Goal: Answer question/provide support: Share knowledge or assist other users

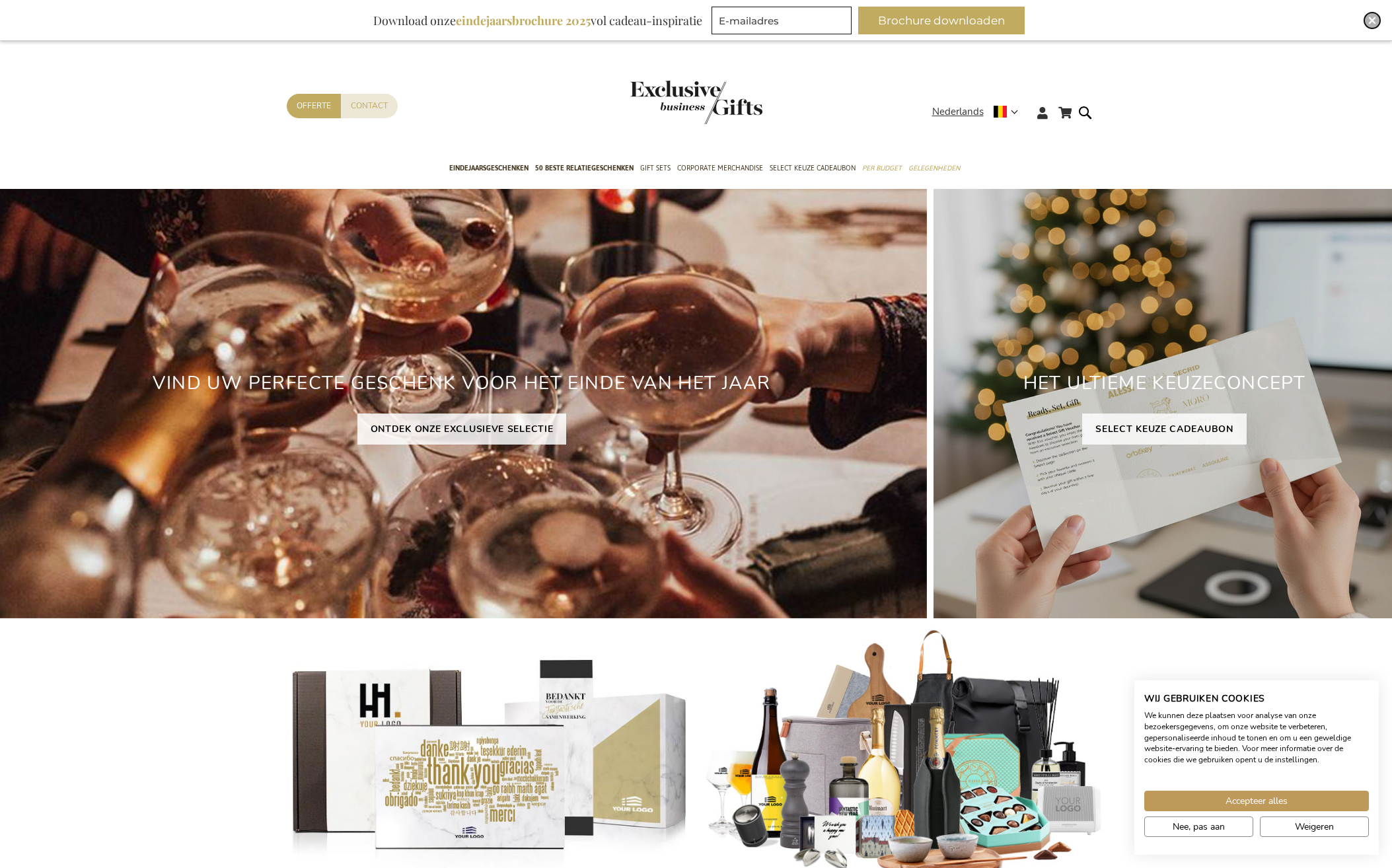
click at [1369, 19] on img "Close" at bounding box center [1372, 20] width 8 height 8
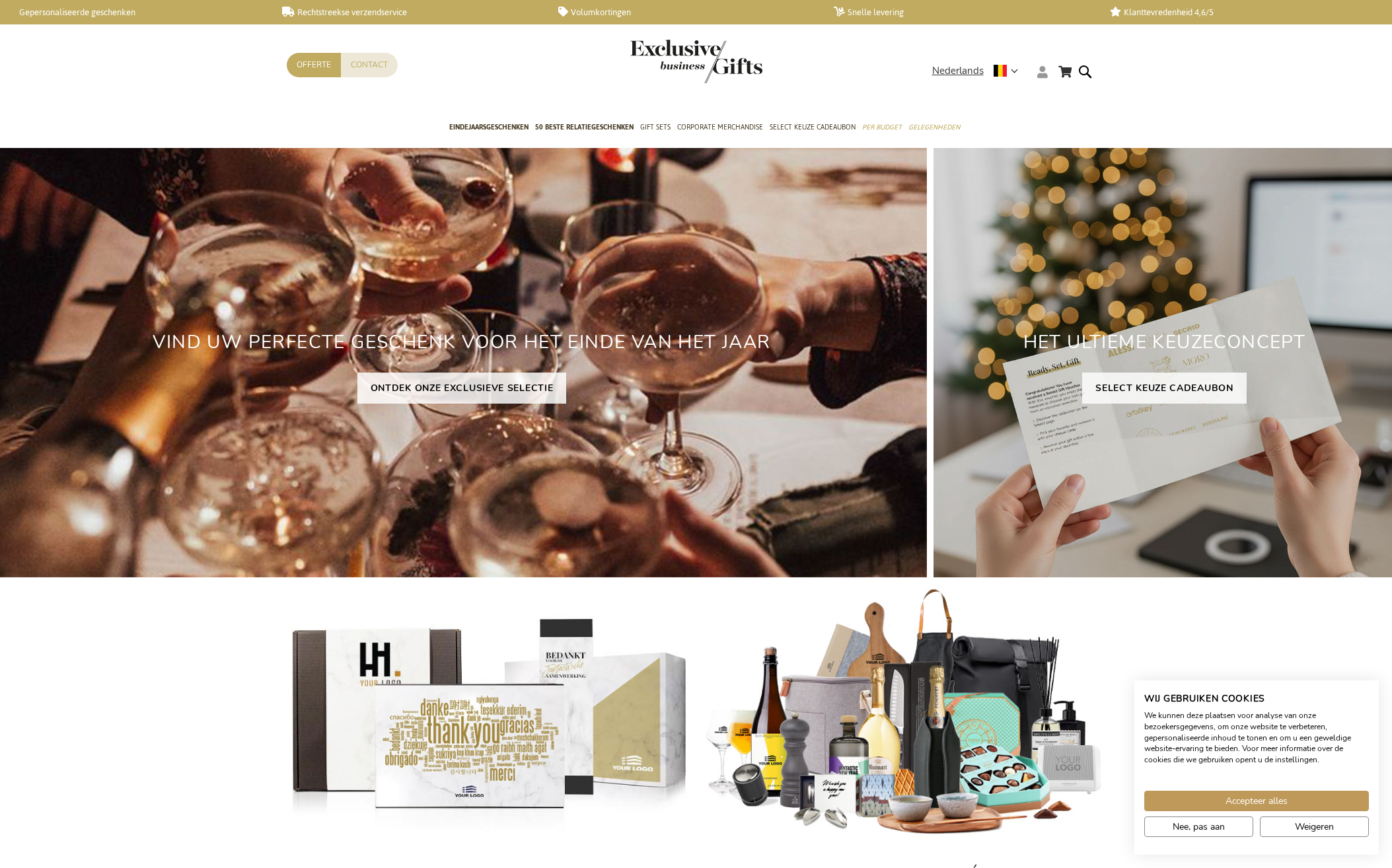
click at [1046, 73] on icon at bounding box center [1042, 71] width 10 height 12
click at [1045, 91] on li "Login" at bounding box center [1067, 97] width 68 height 19
click at [1045, 97] on link "Login" at bounding box center [1050, 99] width 24 height 13
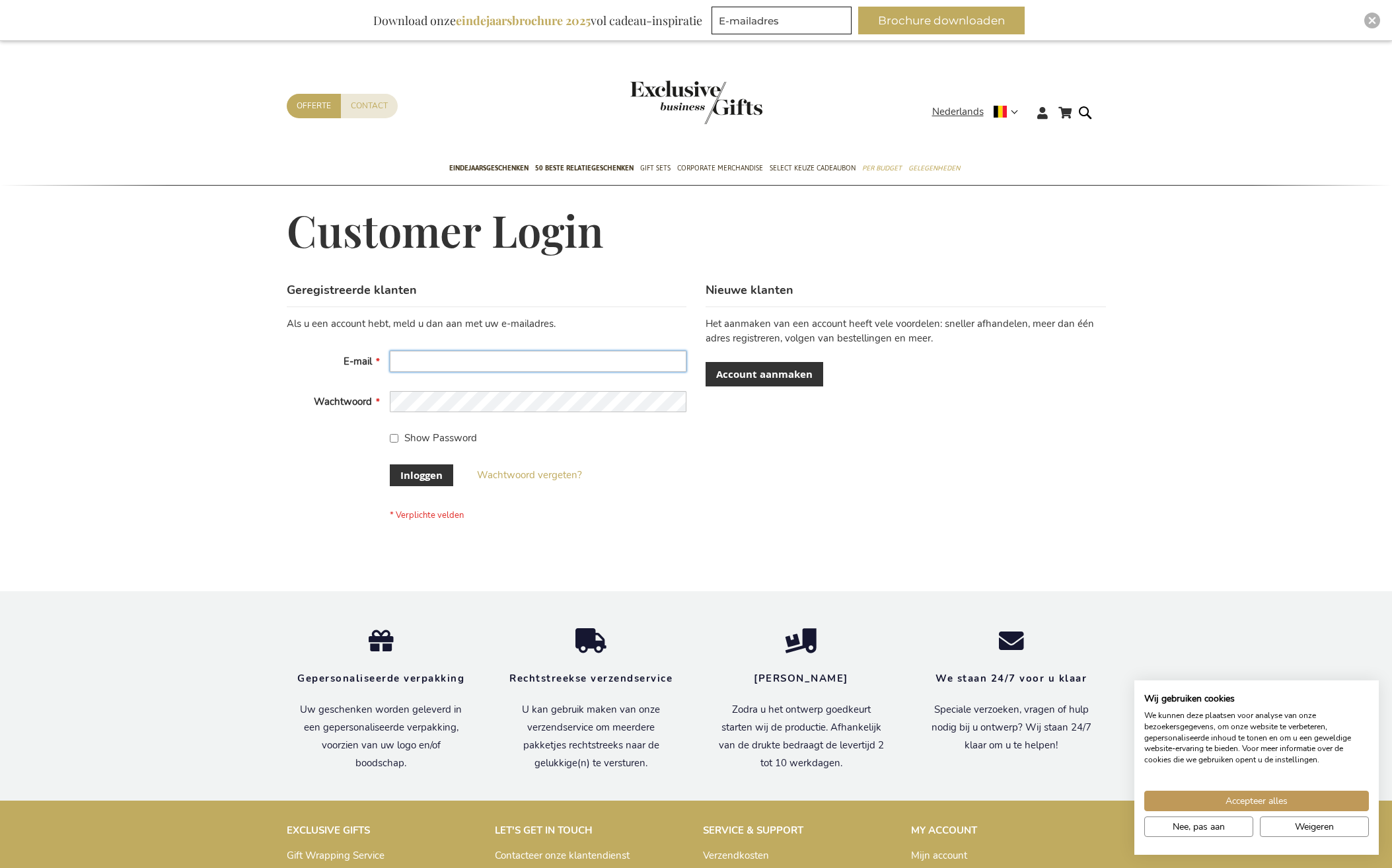
click at [408, 356] on input "E-mail" at bounding box center [538, 361] width 297 height 21
type input "margauw@dewerkplekarchitecten.be"
click at [408, 480] on span "Inloggen" at bounding box center [422, 475] width 42 height 14
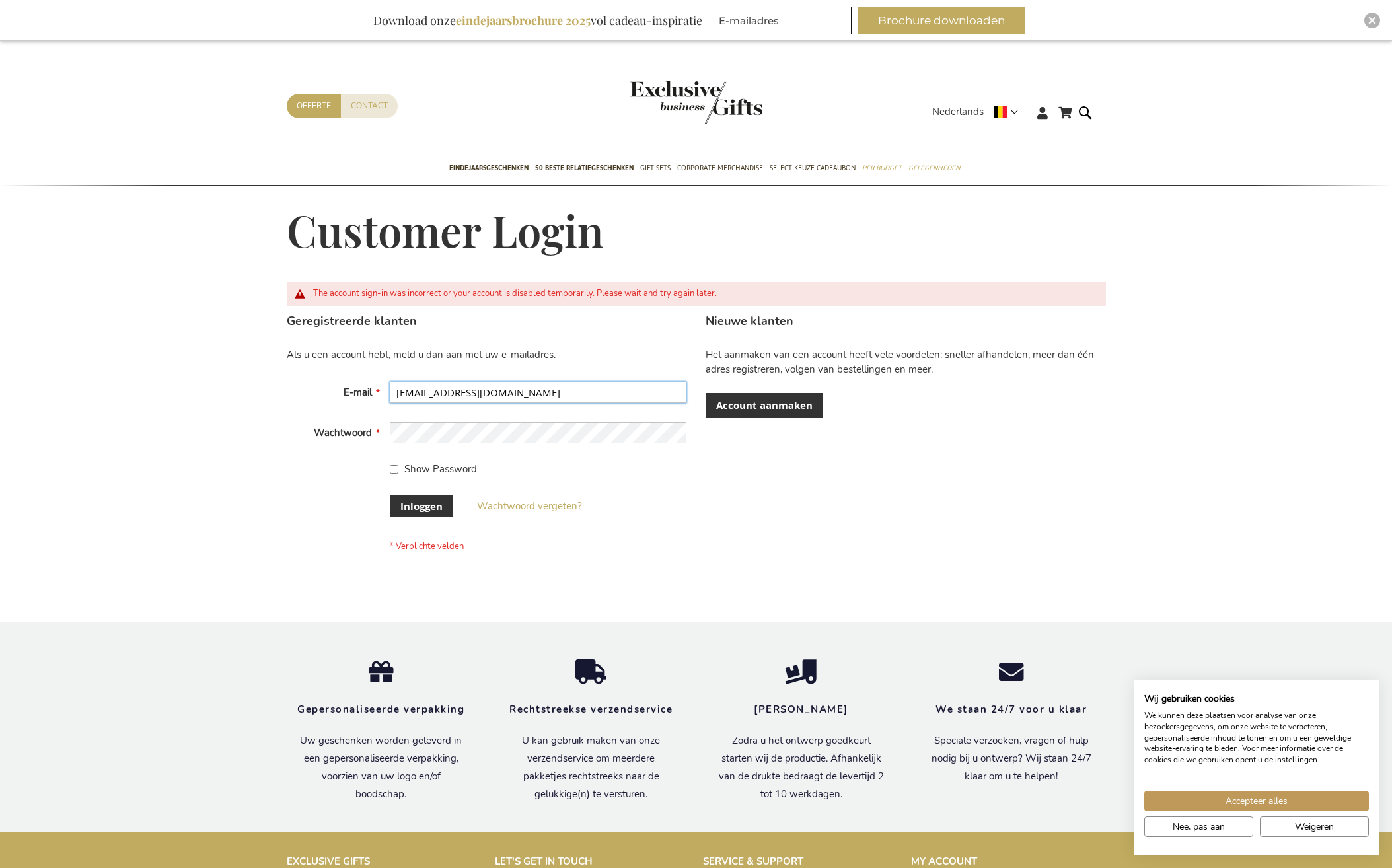
click at [441, 388] on input "[EMAIL_ADDRESS][DOMAIN_NAME]" at bounding box center [538, 392] width 297 height 21
type input "margaux@dewerkplekarchitecten.be"
click at [430, 502] on span "Inloggen" at bounding box center [422, 507] width 42 height 14
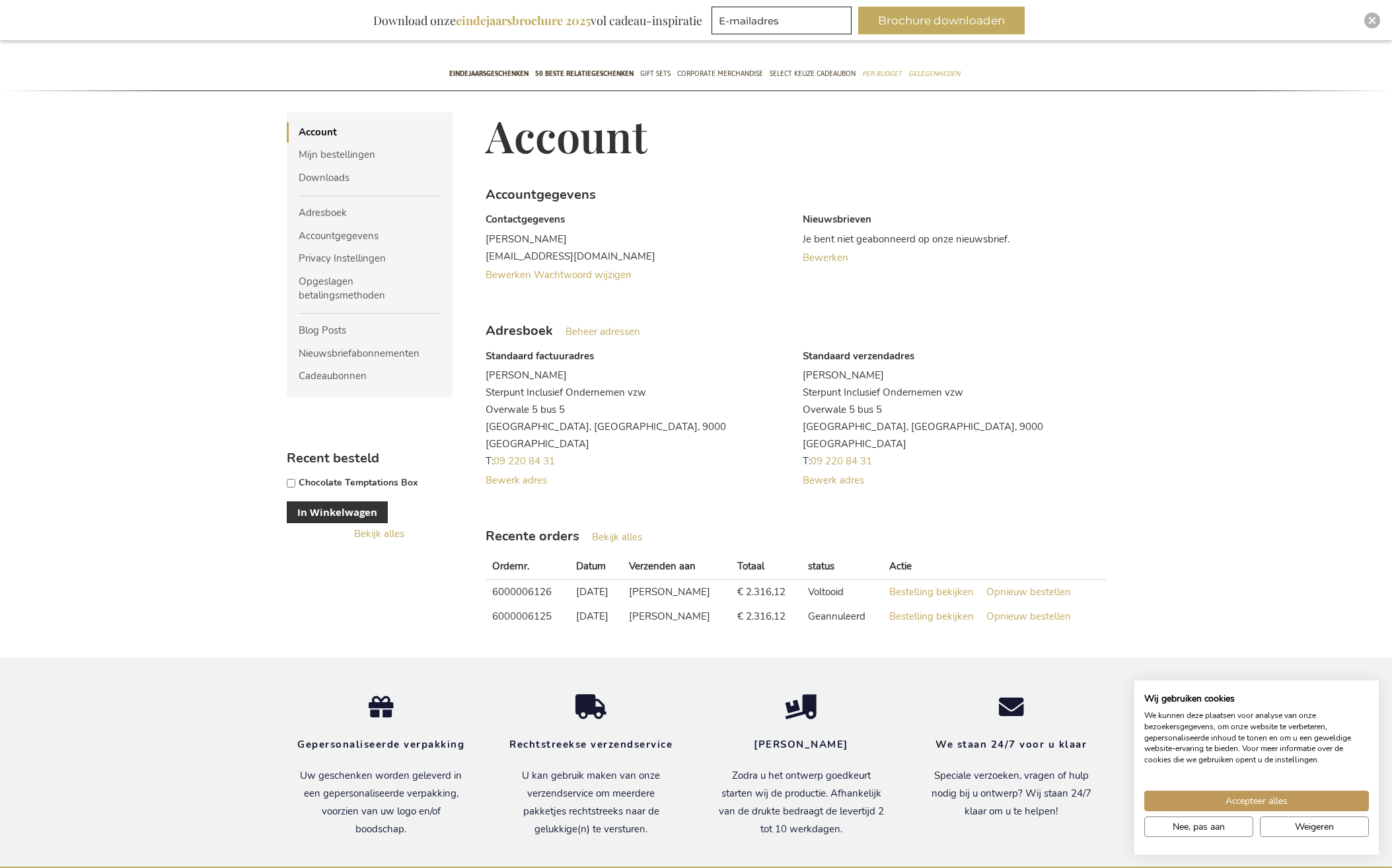
scroll to position [66, 0]
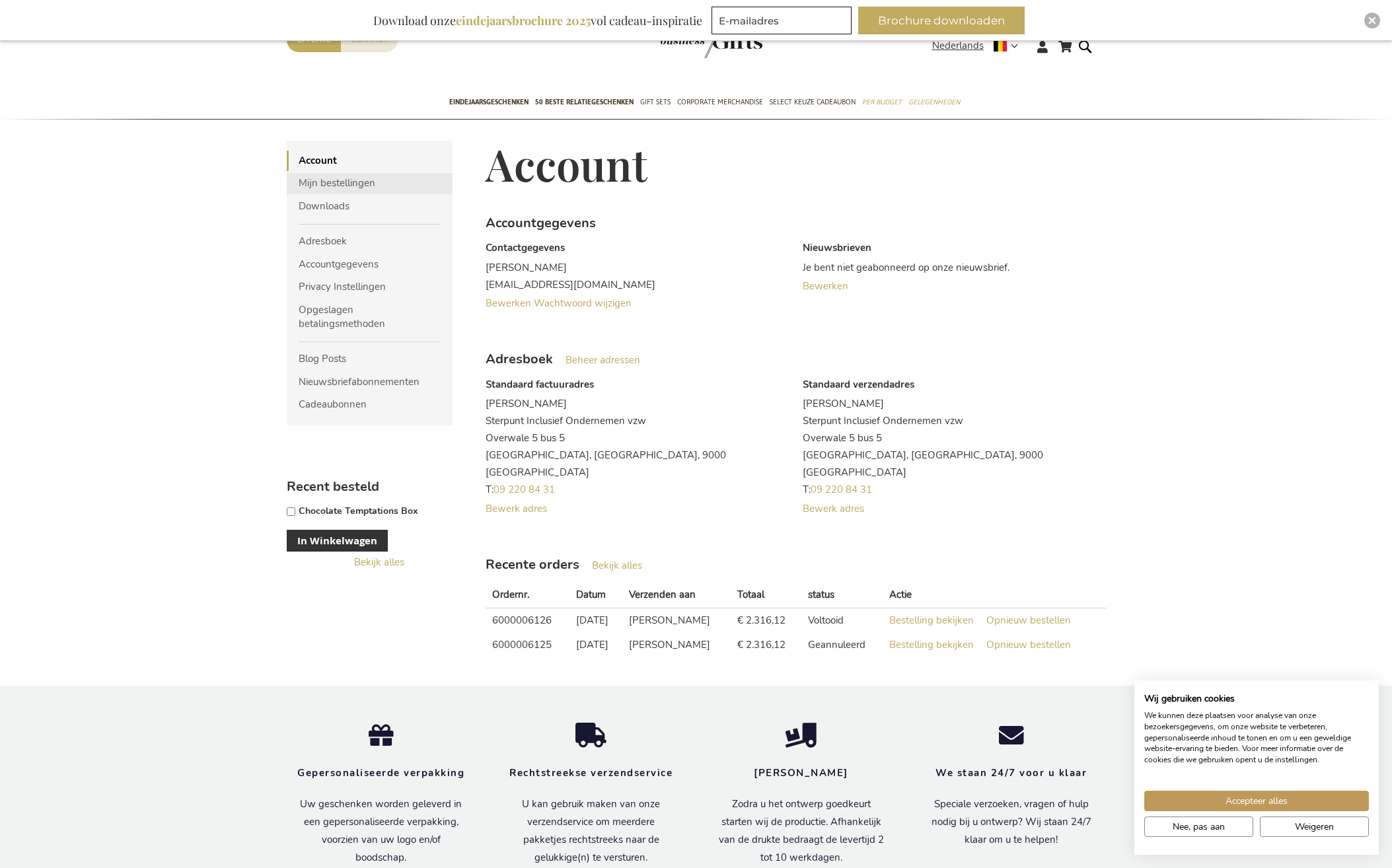
click at [304, 184] on link "Mijn bestellingen" at bounding box center [370, 183] width 167 height 20
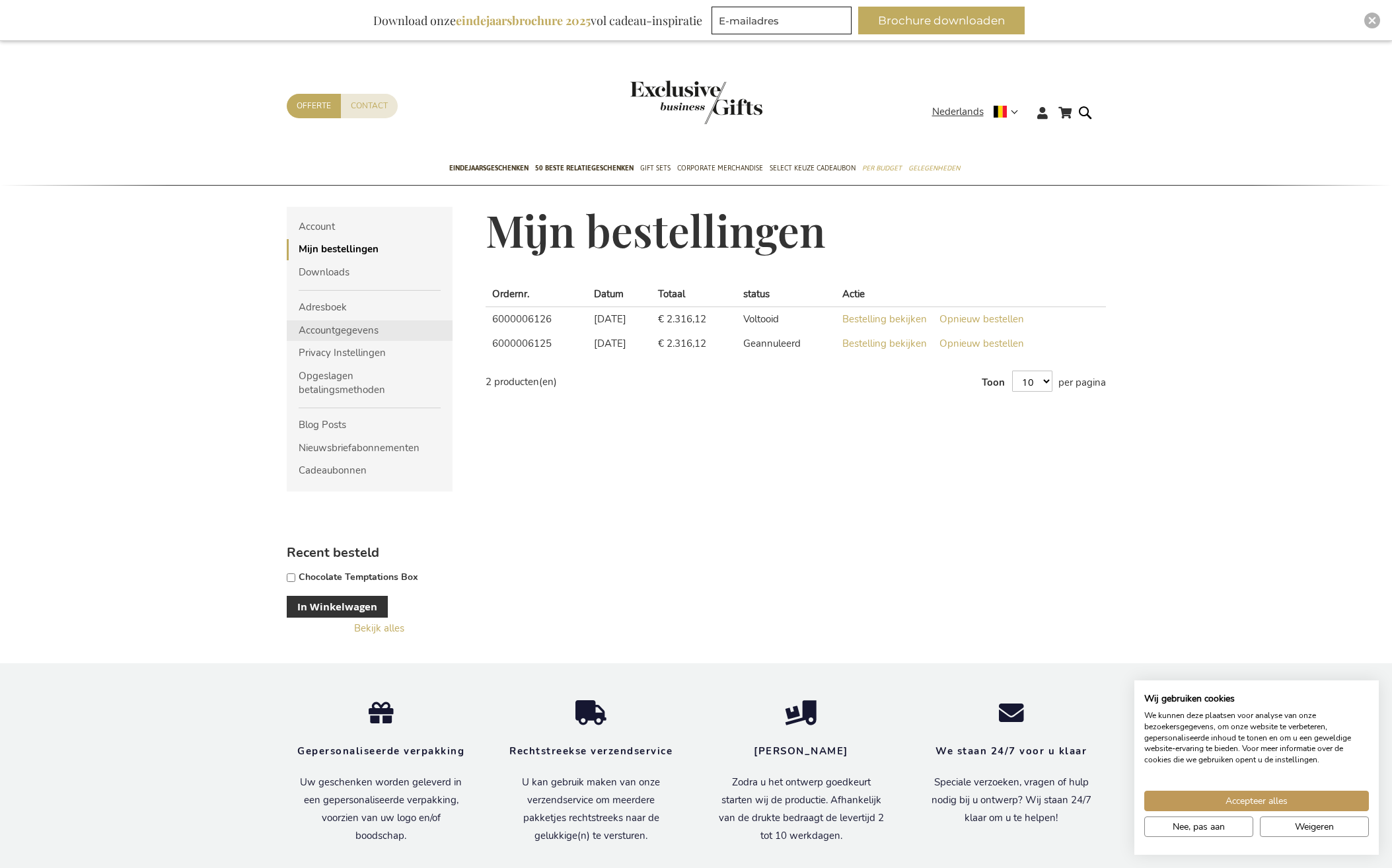
click at [322, 330] on link "Accountgegevens" at bounding box center [370, 331] width 167 height 20
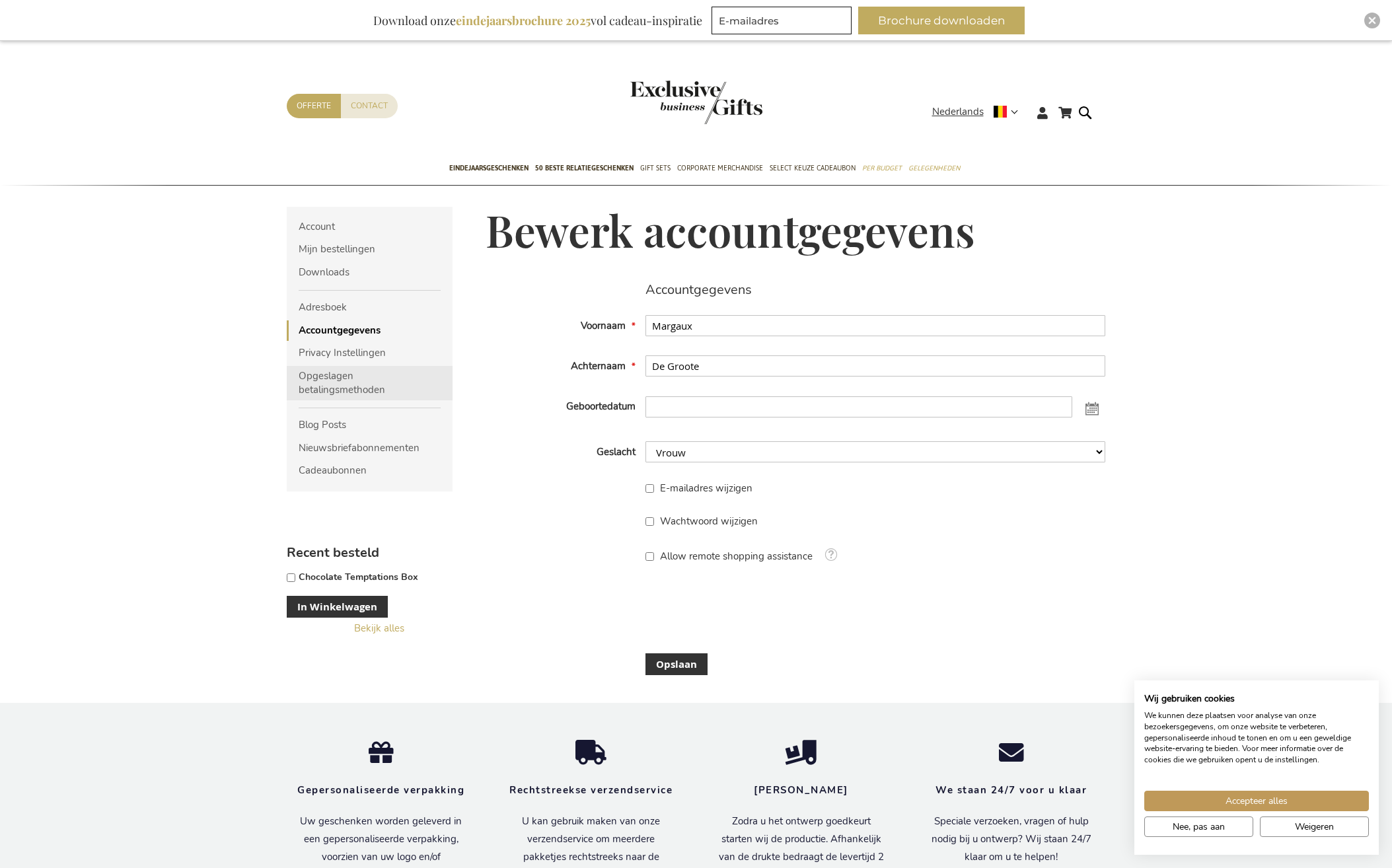
click at [322, 370] on link "Opgeslagen betalingsmethoden" at bounding box center [370, 383] width 167 height 35
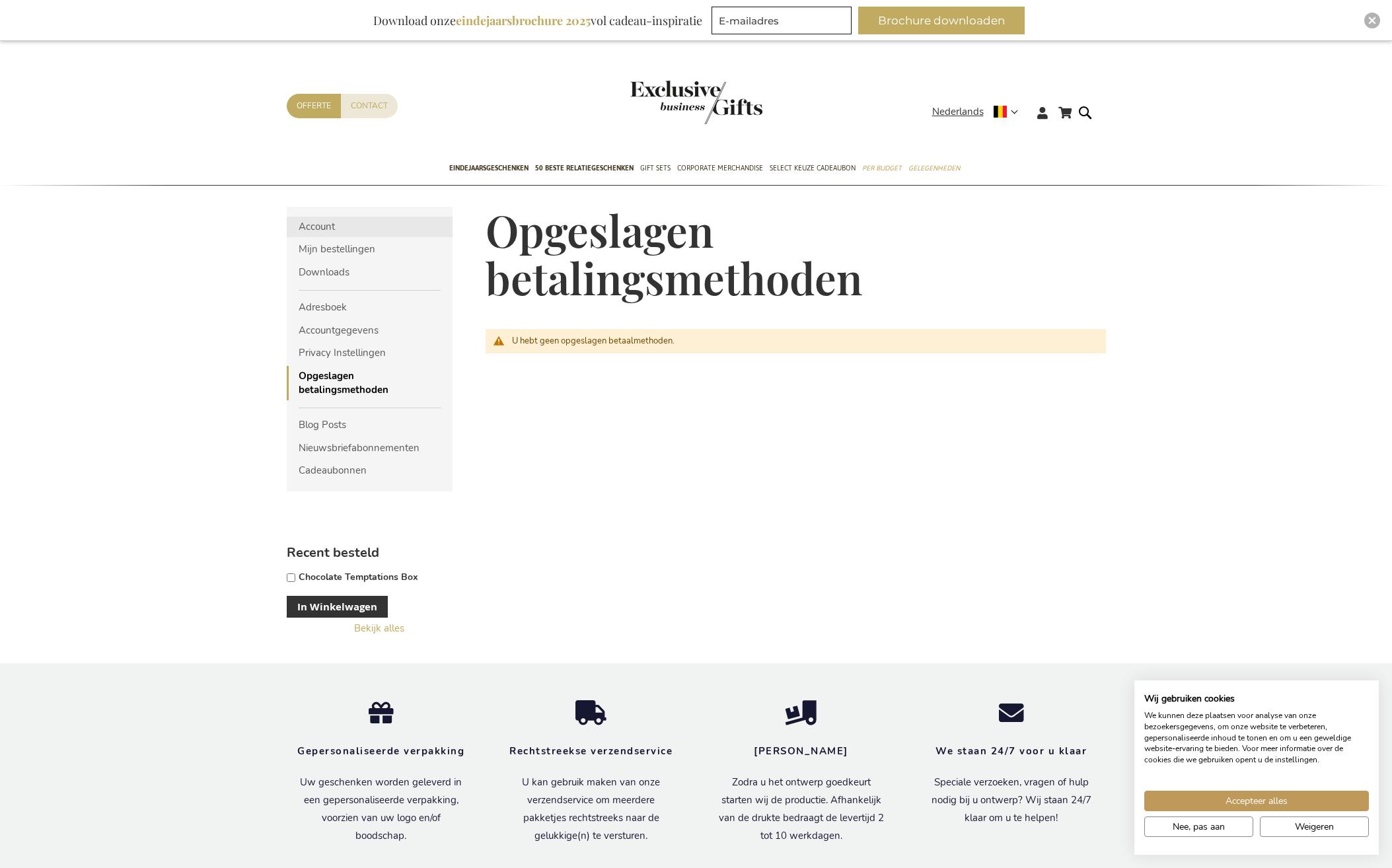
click at [322, 223] on link "Account" at bounding box center [370, 227] width 167 height 20
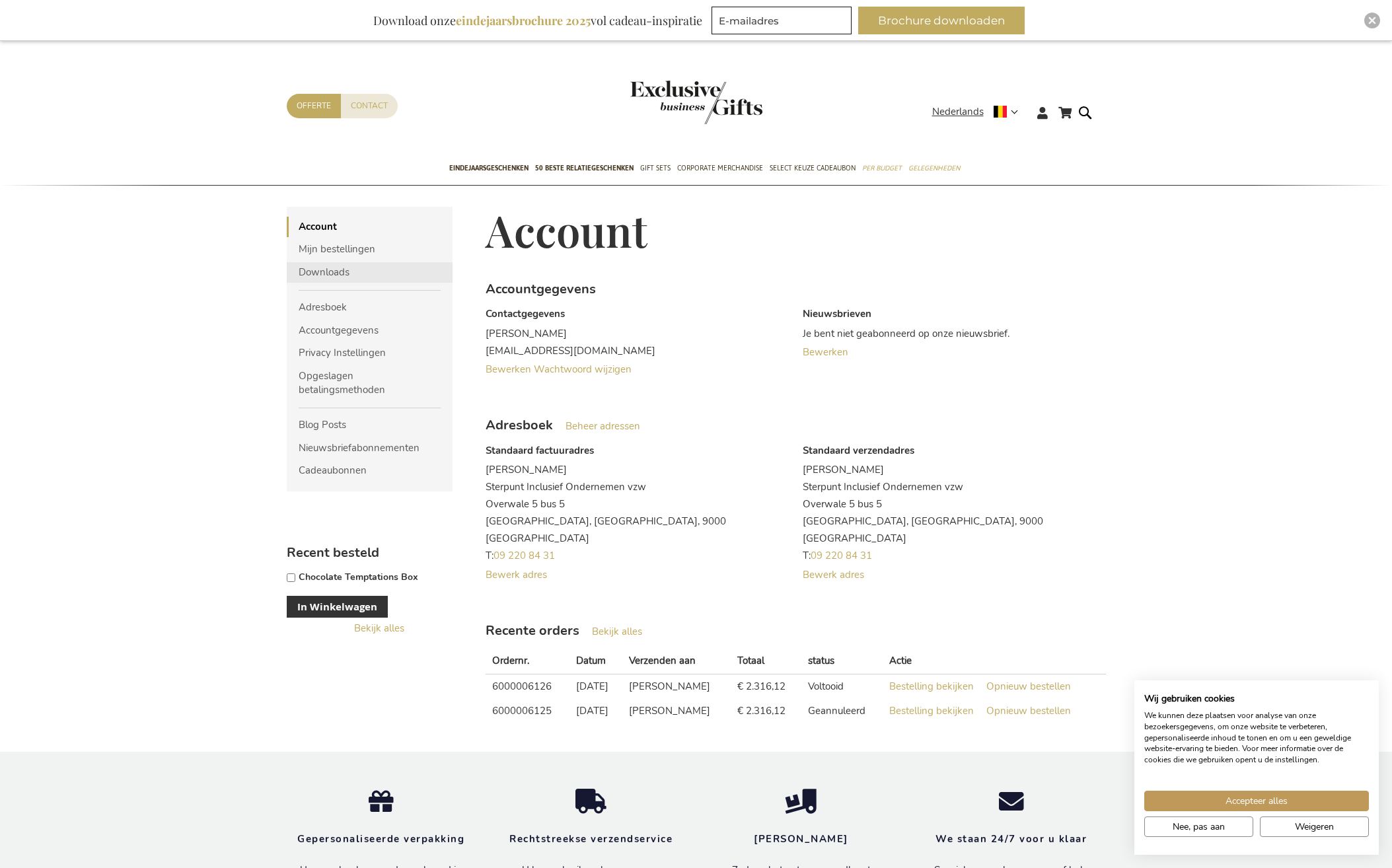
click at [321, 271] on link "Downloads" at bounding box center [370, 273] width 167 height 20
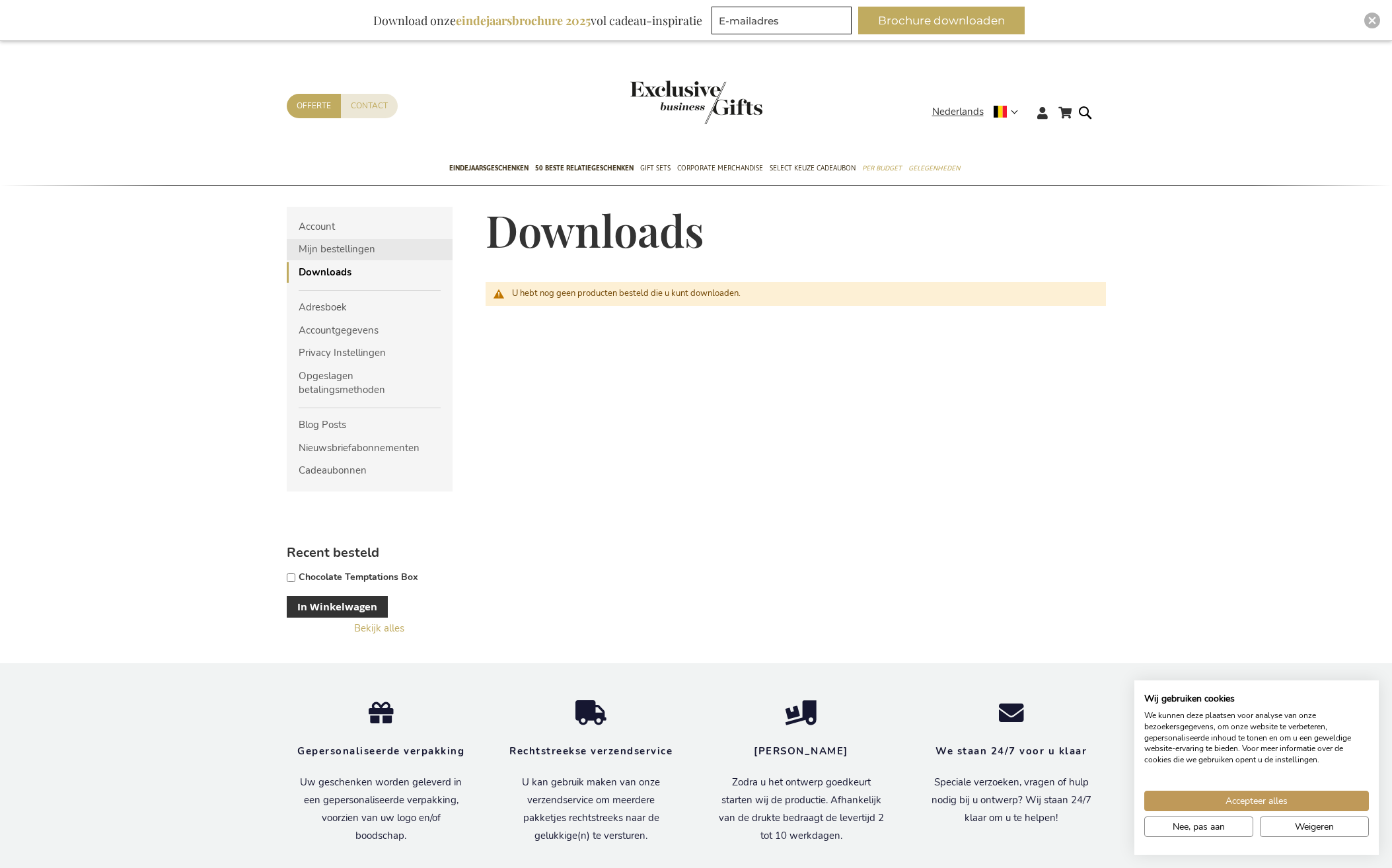
click at [319, 247] on link "Mijn bestellingen" at bounding box center [370, 249] width 167 height 20
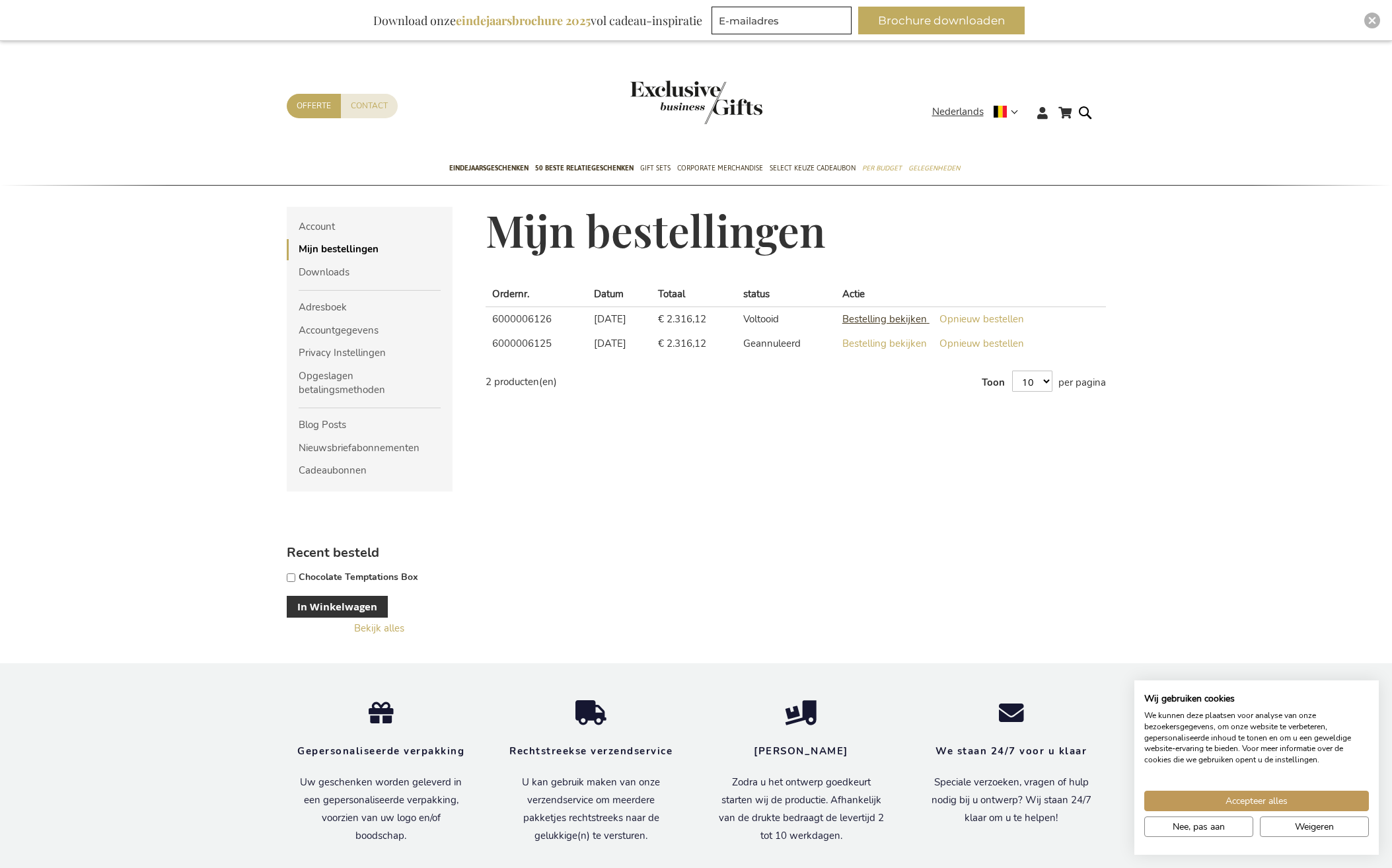
click at [887, 315] on span "Bestelling bekijken" at bounding box center [885, 319] width 85 height 13
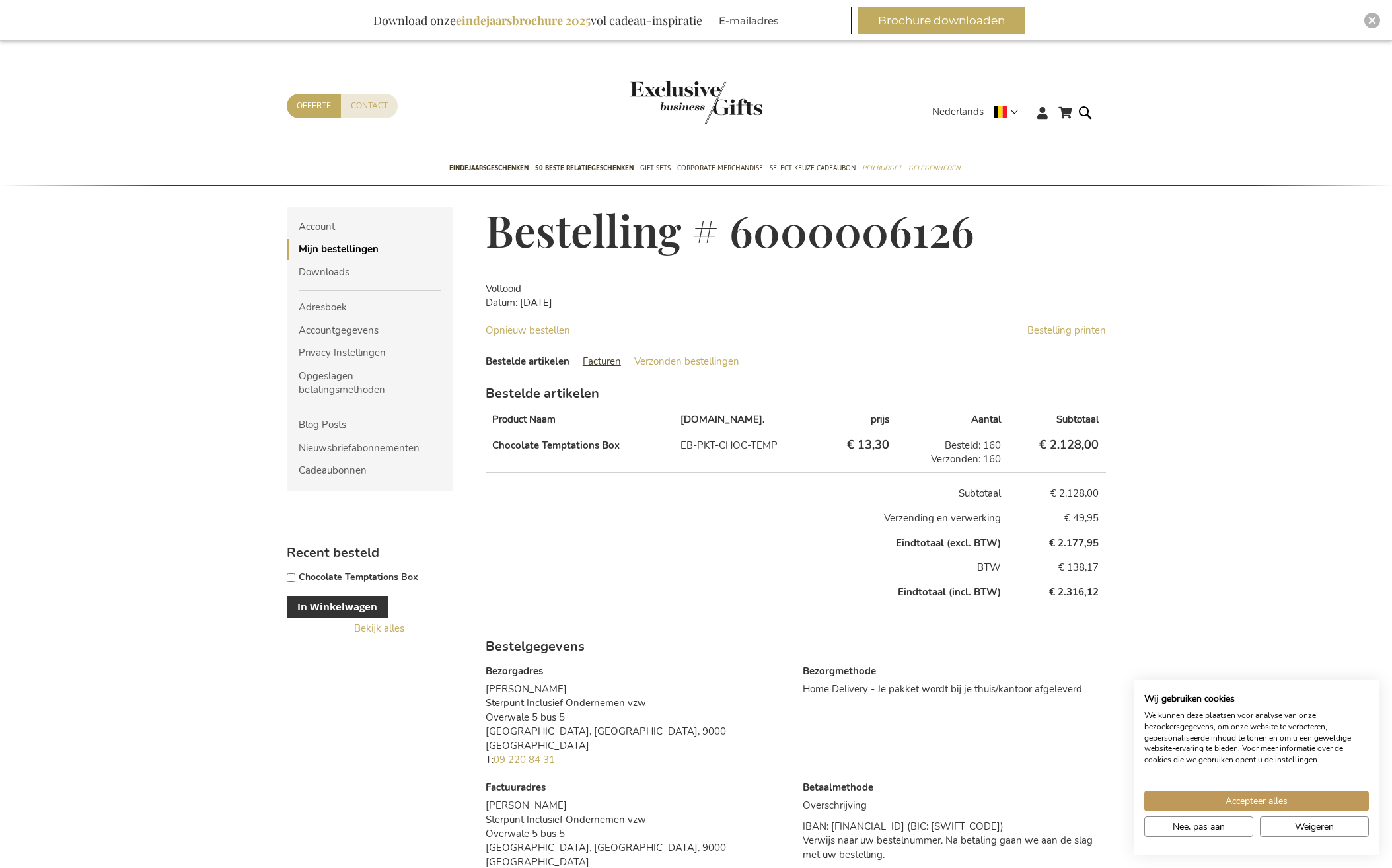
click at [599, 361] on link "Facturen" at bounding box center [602, 361] width 38 height 13
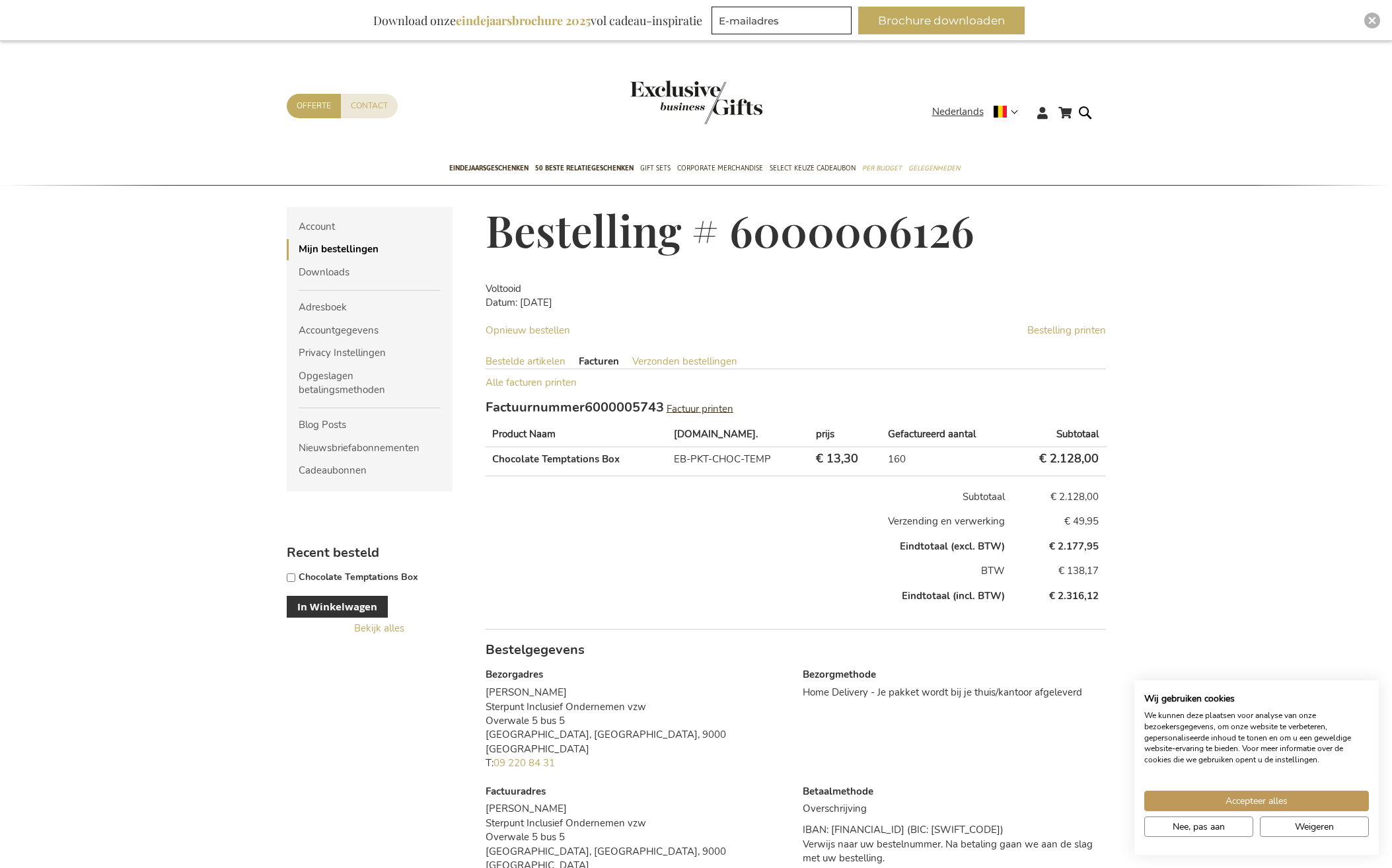
click at [696, 405] on span "Factuur printen" at bounding box center [700, 408] width 67 height 13
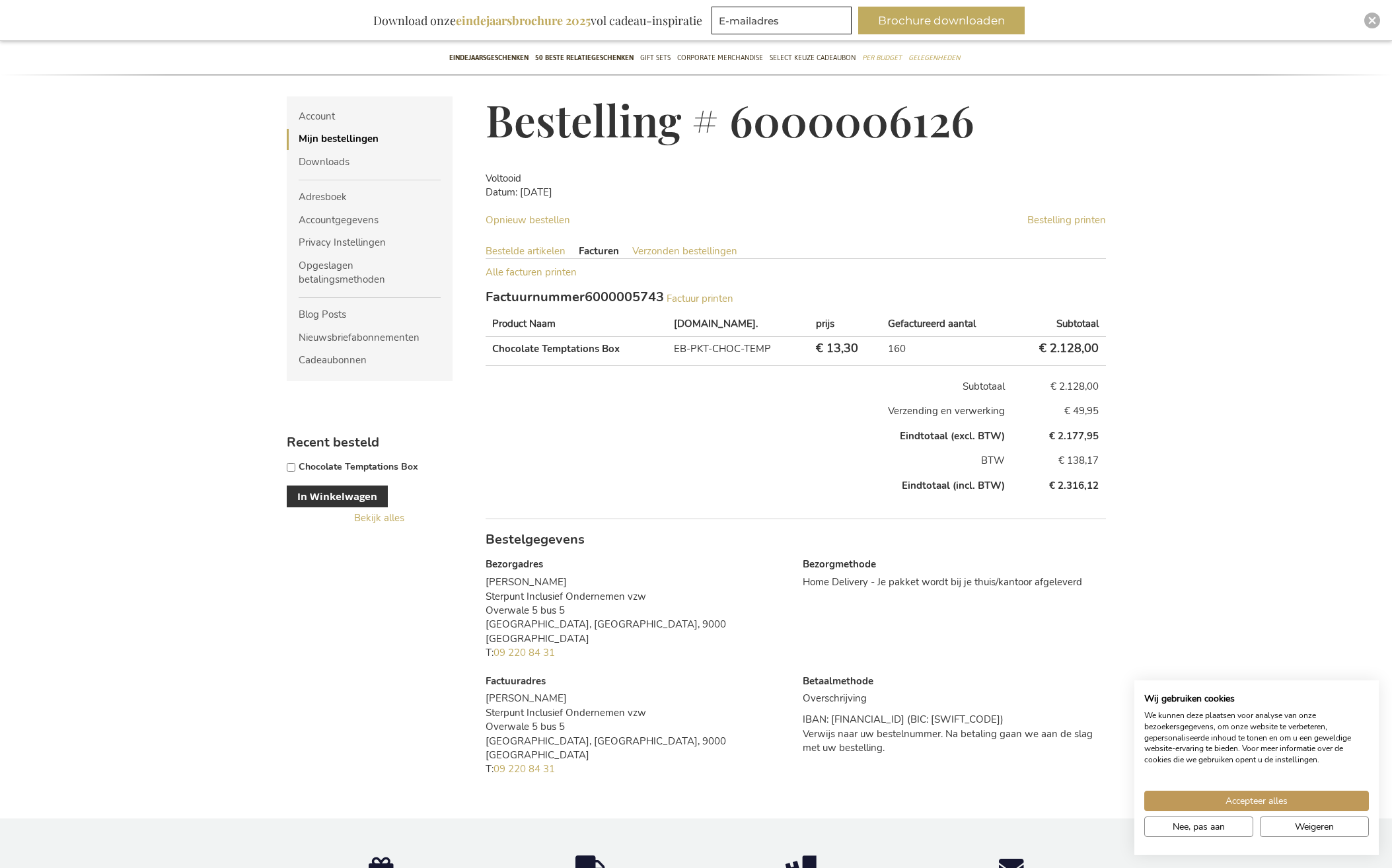
scroll to position [132, 0]
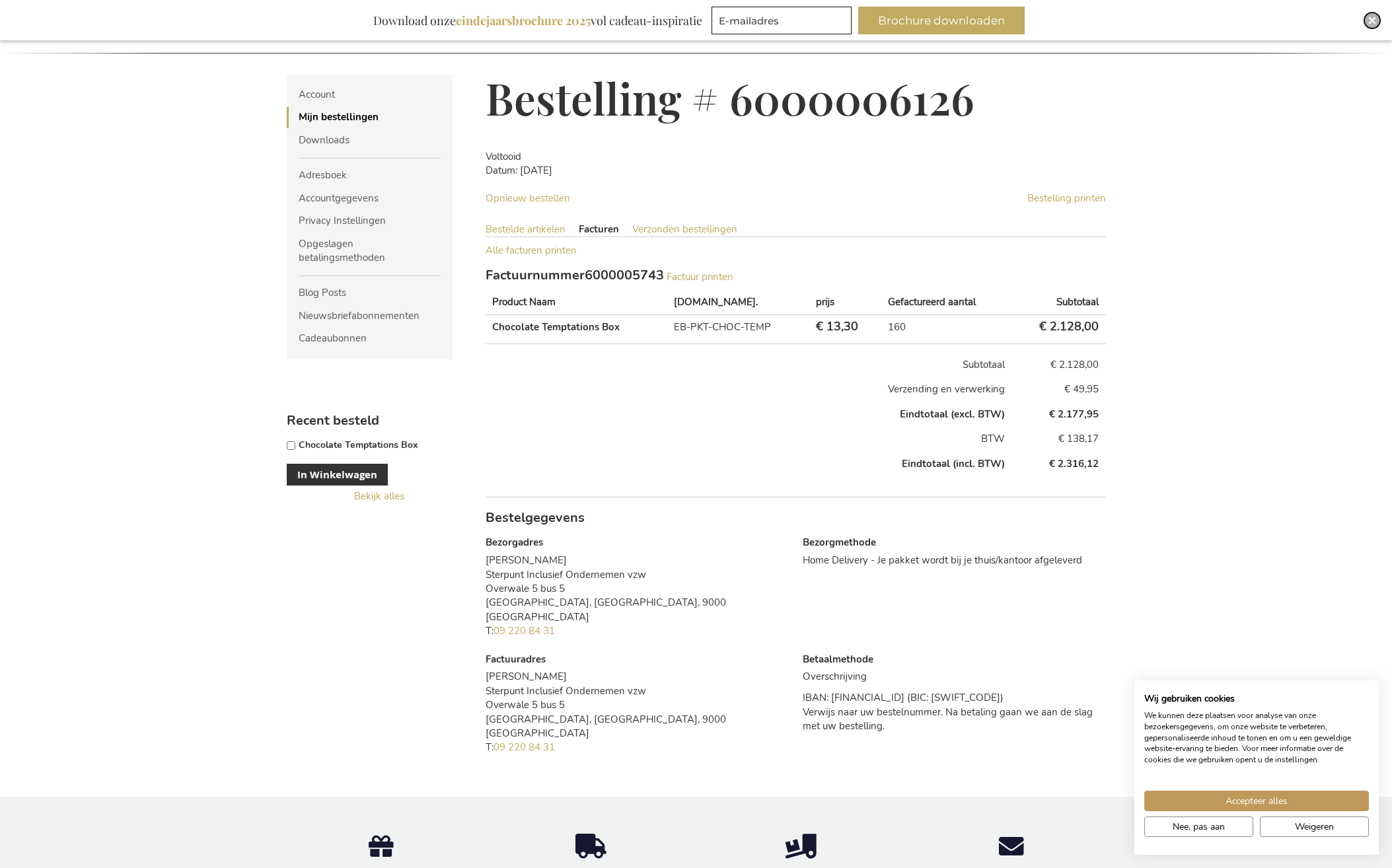
click at [1377, 18] on div "Close" at bounding box center [1372, 20] width 16 height 16
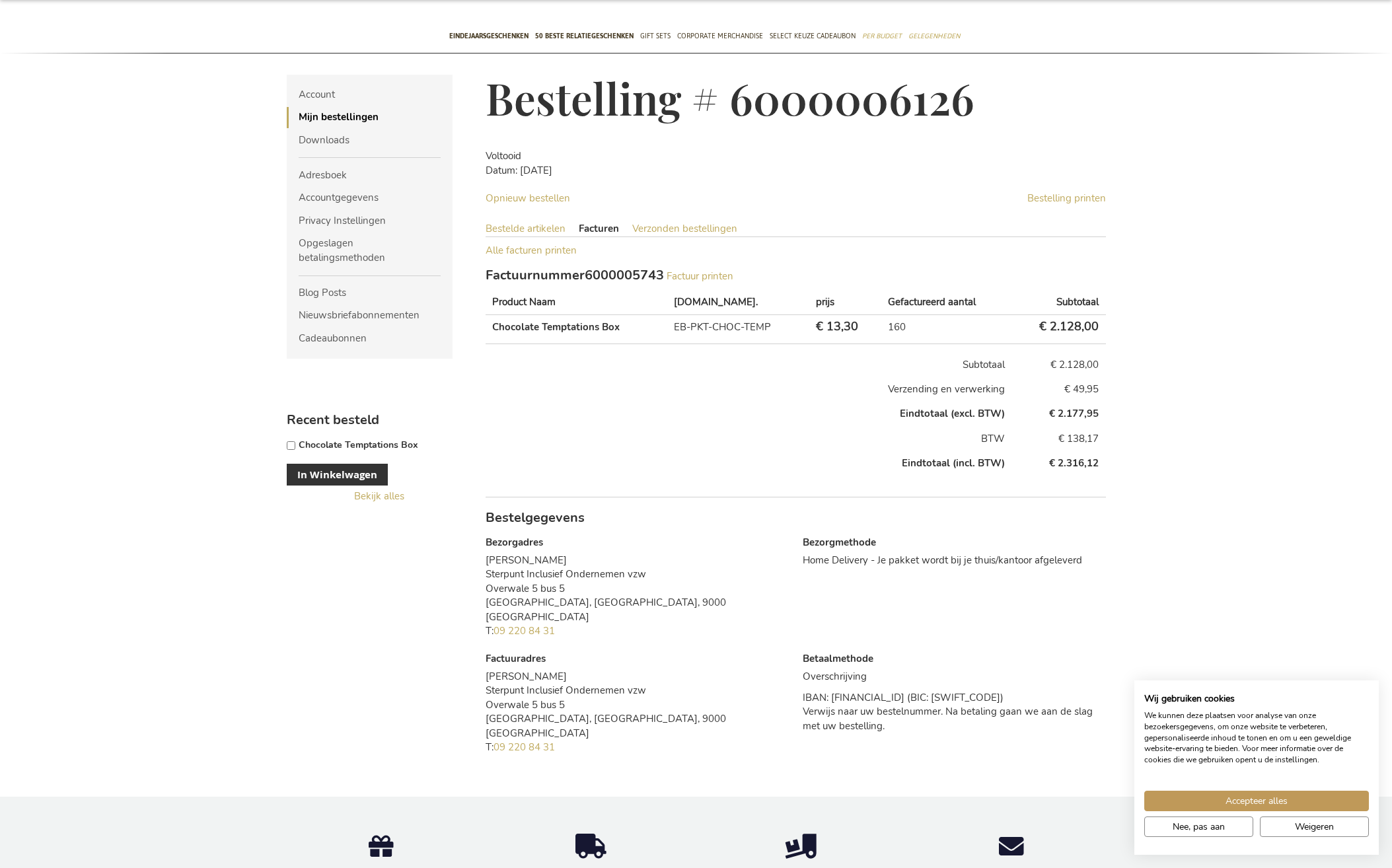
scroll to position [91, 0]
click at [1257, 800] on span "Accepteer alles" at bounding box center [1256, 801] width 62 height 14
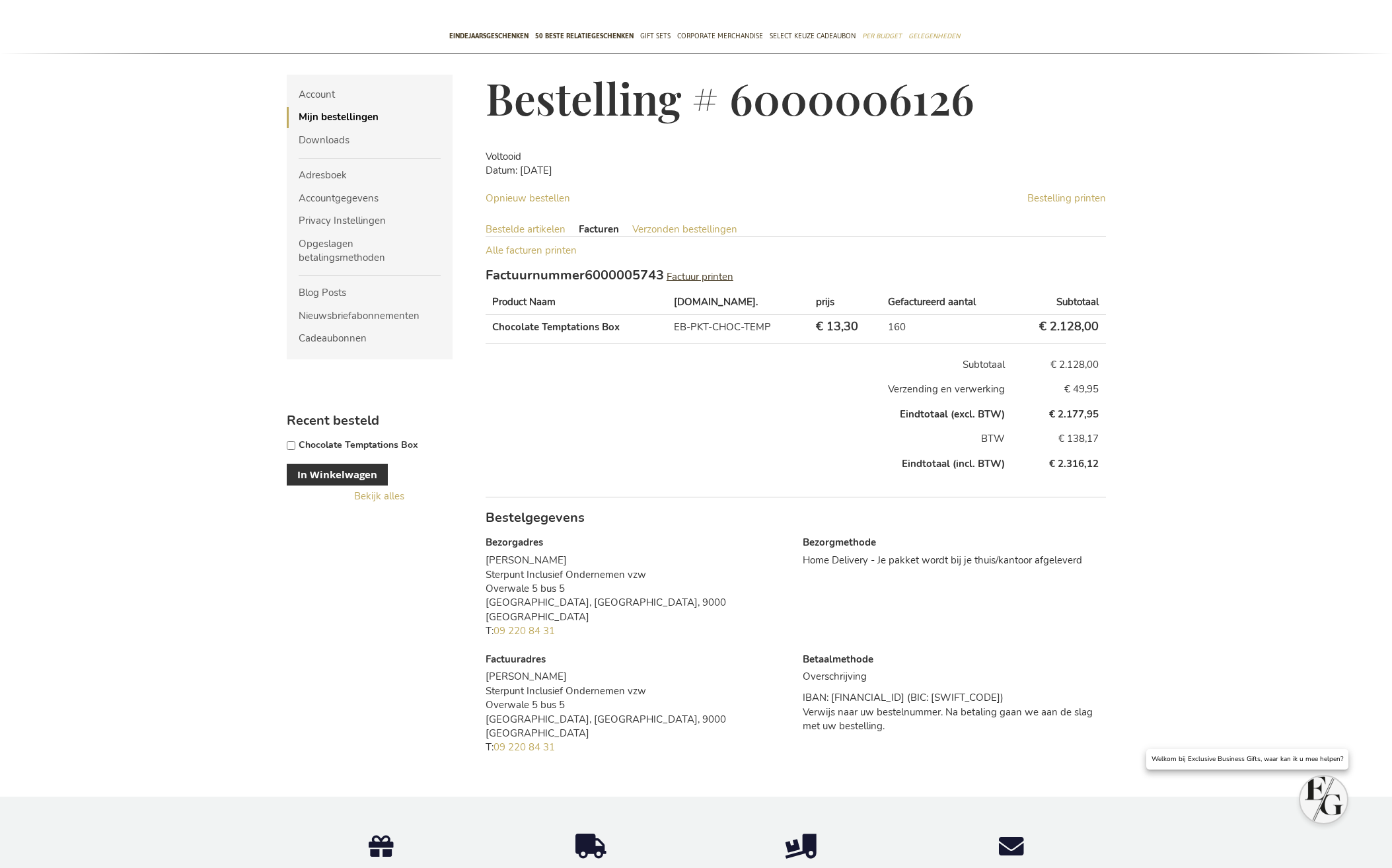
click at [715, 279] on span "Factuur printen" at bounding box center [700, 276] width 67 height 13
click at [1270, 758] on p "Welkom bij Exclusive Business Gifts, waar kan ik u mee helpen?" at bounding box center [1247, 759] width 192 height 10
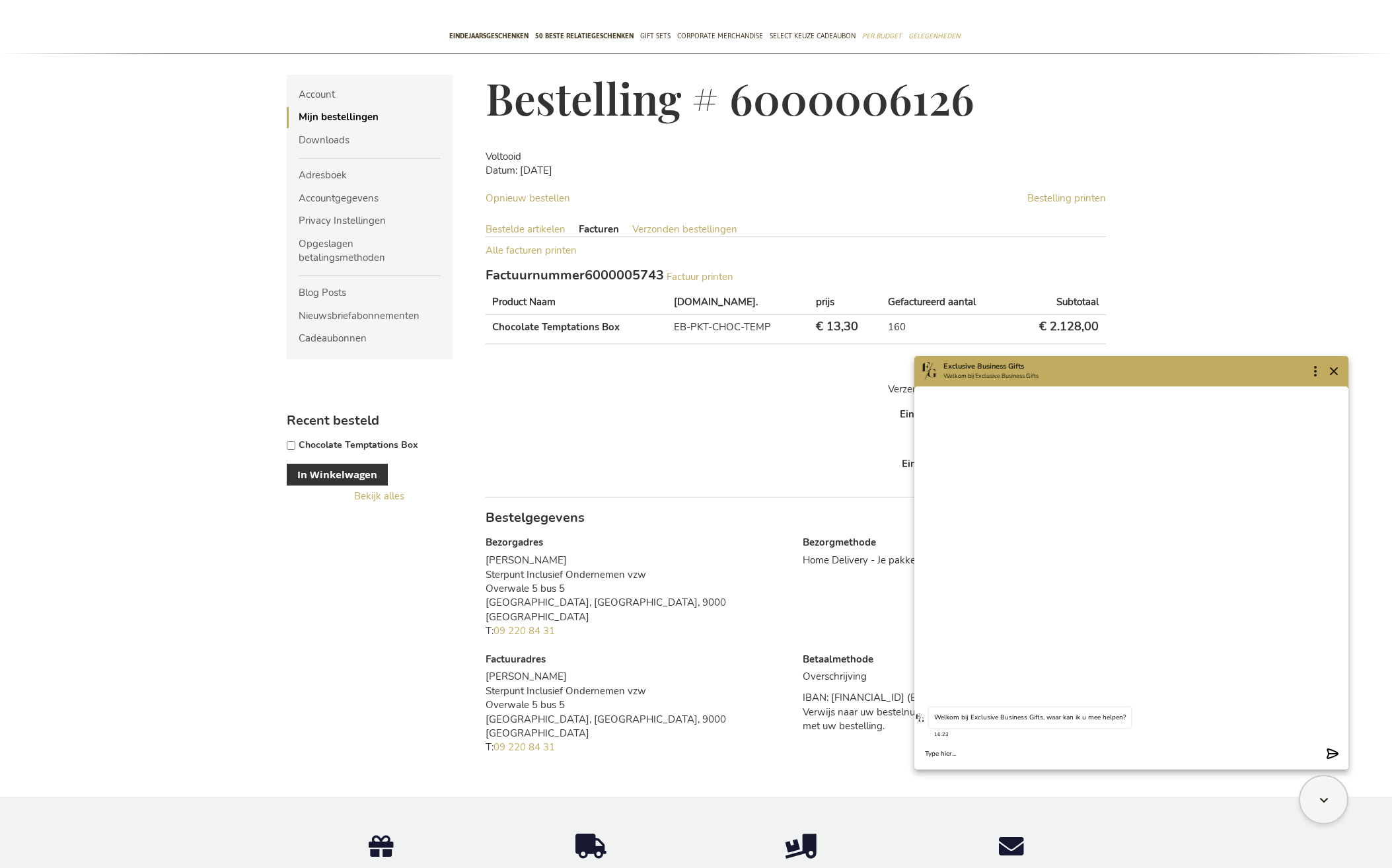
click at [966, 757] on textarea "Chat message input" at bounding box center [1123, 754] width 396 height 10
type textarea "voor bestelling 6000006126 ontvingen we graag een factuur waarop jullie bedrijf…"
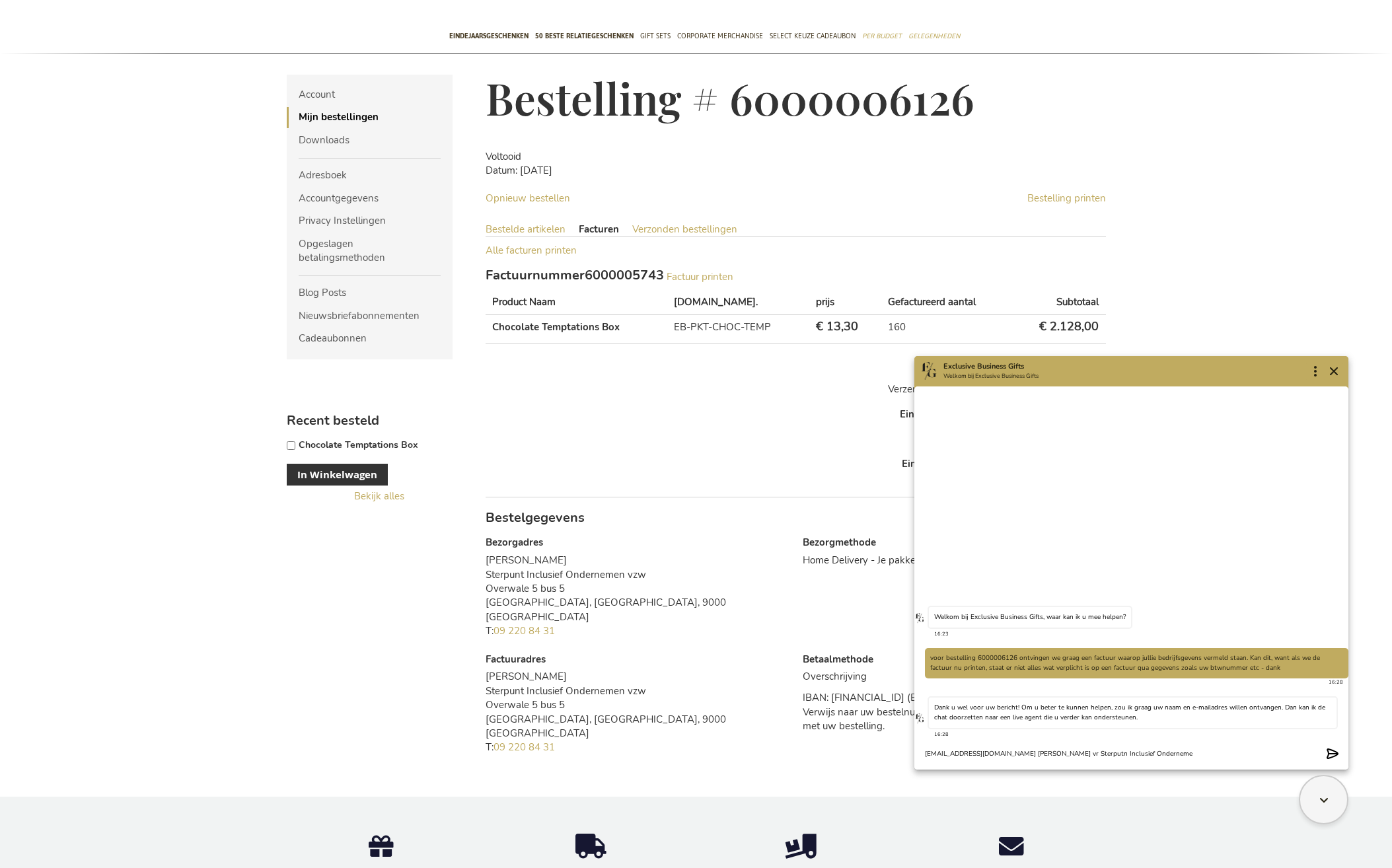
type textarea "katrien@dewerkplekarchitencten.be katrien Jonckheere vr Sterputn Inclusief Onde…"
